Goal: Transaction & Acquisition: Purchase product/service

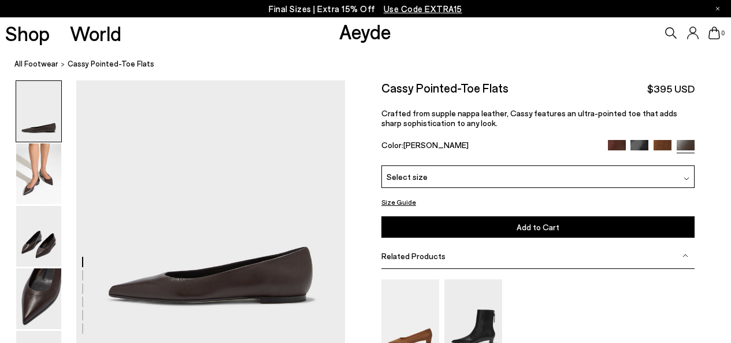
click at [500, 172] on div "Select size" at bounding box center [537, 176] width 313 height 23
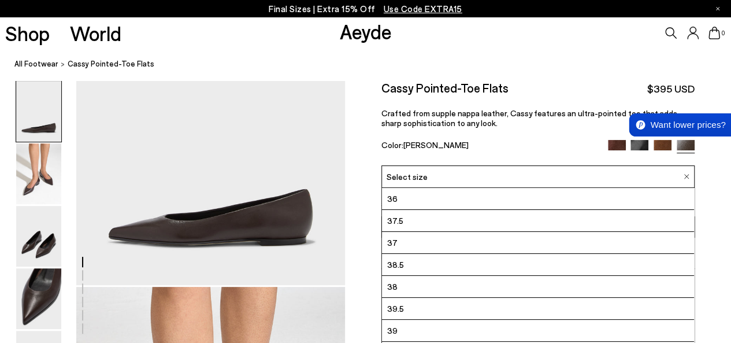
scroll to position [58, 0]
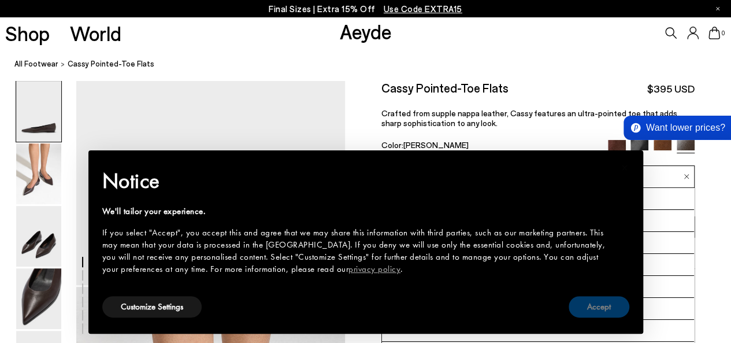
click at [585, 308] on button "Accept" at bounding box center [599, 306] width 61 height 21
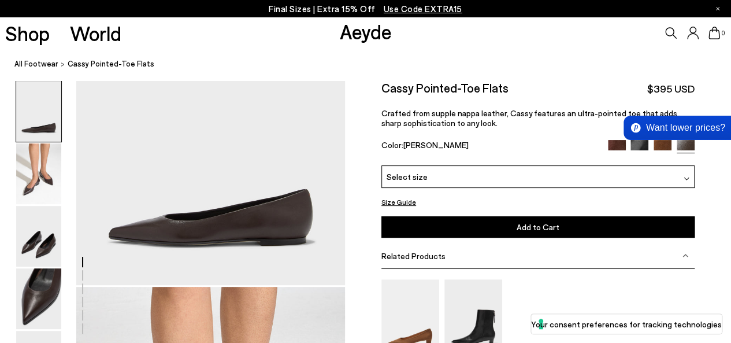
click at [435, 173] on div "Select size" at bounding box center [537, 176] width 313 height 23
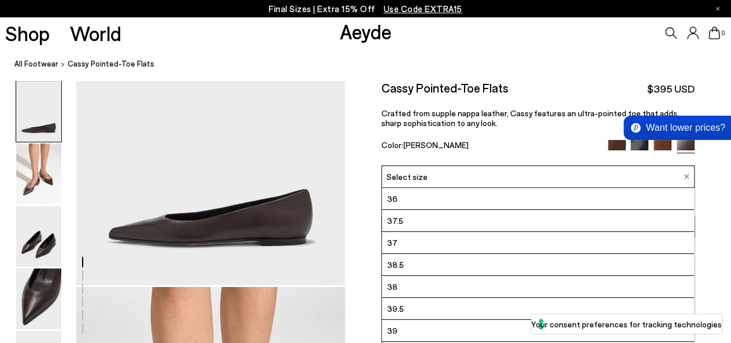
click at [423, 243] on li "37" at bounding box center [538, 243] width 312 height 22
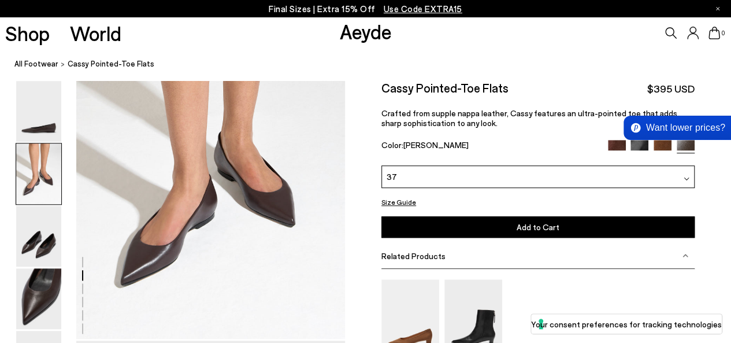
scroll to position [347, 0]
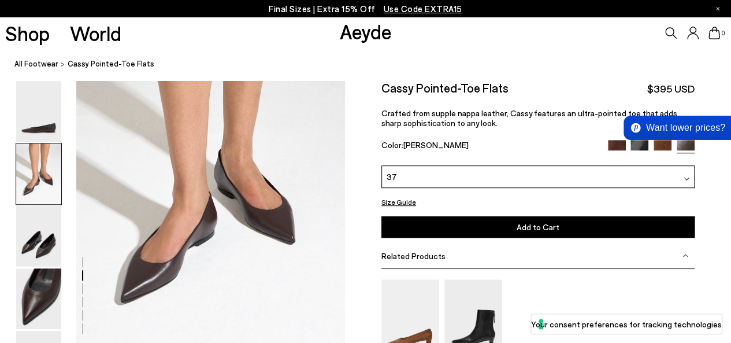
click at [618, 144] on img at bounding box center [617, 149] width 18 height 18
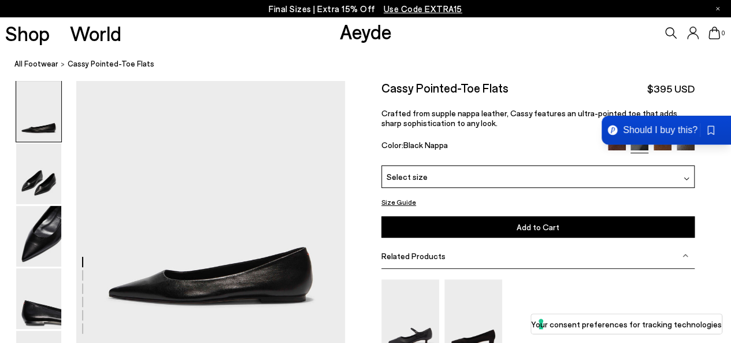
click at [662, 146] on img at bounding box center [662, 149] width 18 height 18
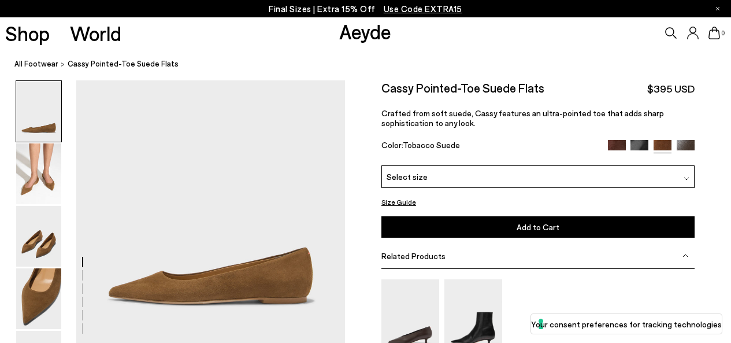
click at [683, 142] on img at bounding box center [686, 149] width 18 height 18
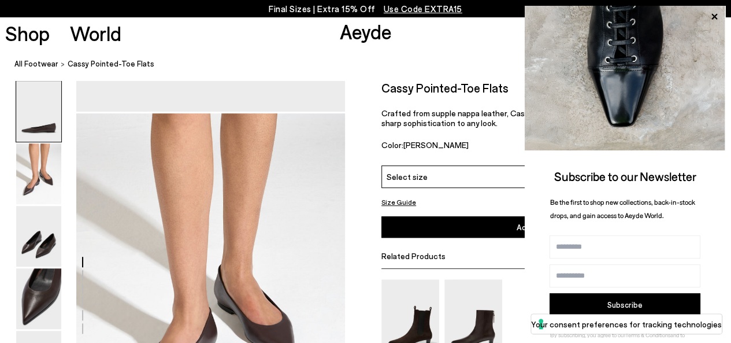
scroll to position [231, 0]
